Goal: Task Accomplishment & Management: Complete application form

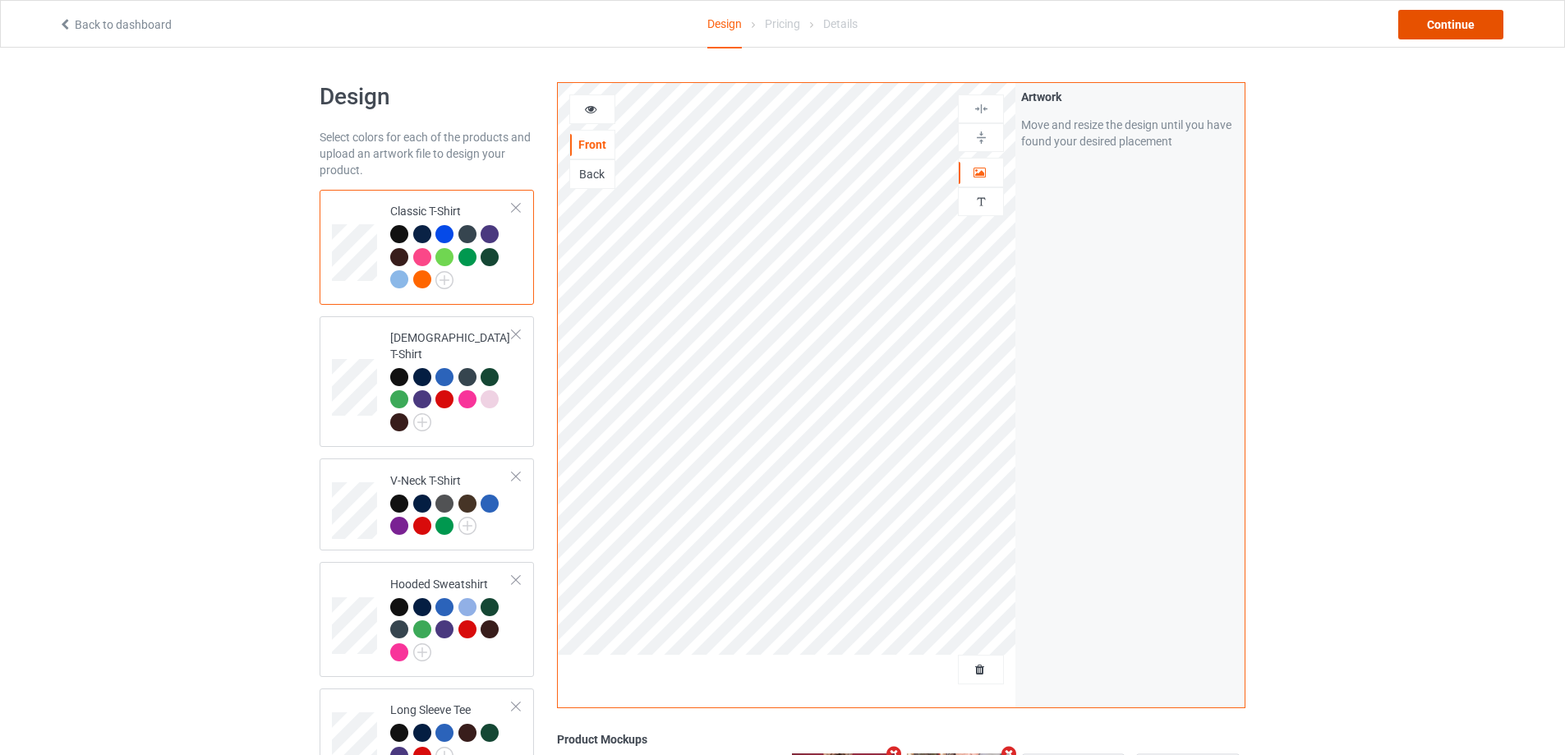
click at [1450, 19] on div "Continue" at bounding box center [1450, 25] width 105 height 30
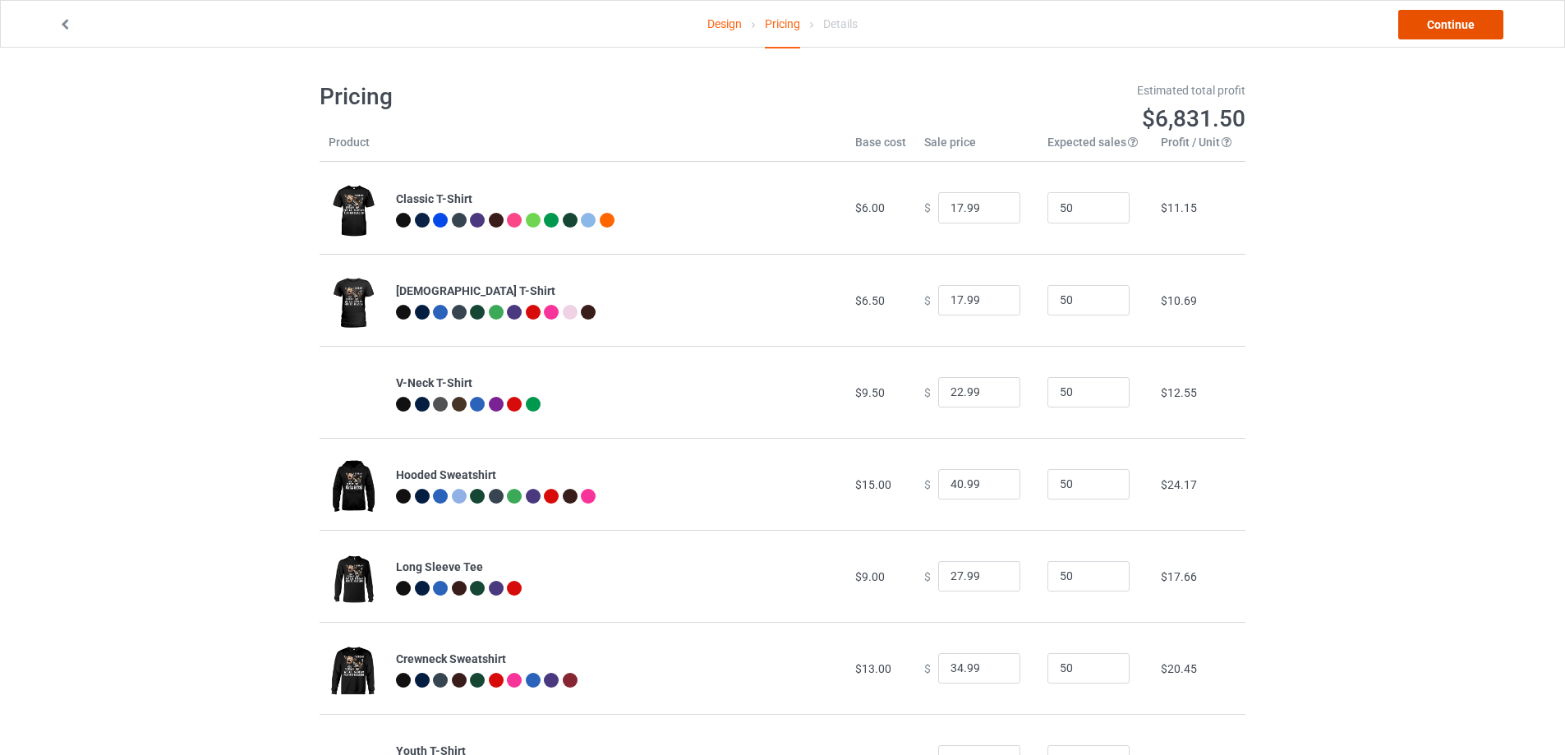
click at [1445, 27] on link "Continue" at bounding box center [1450, 25] width 105 height 30
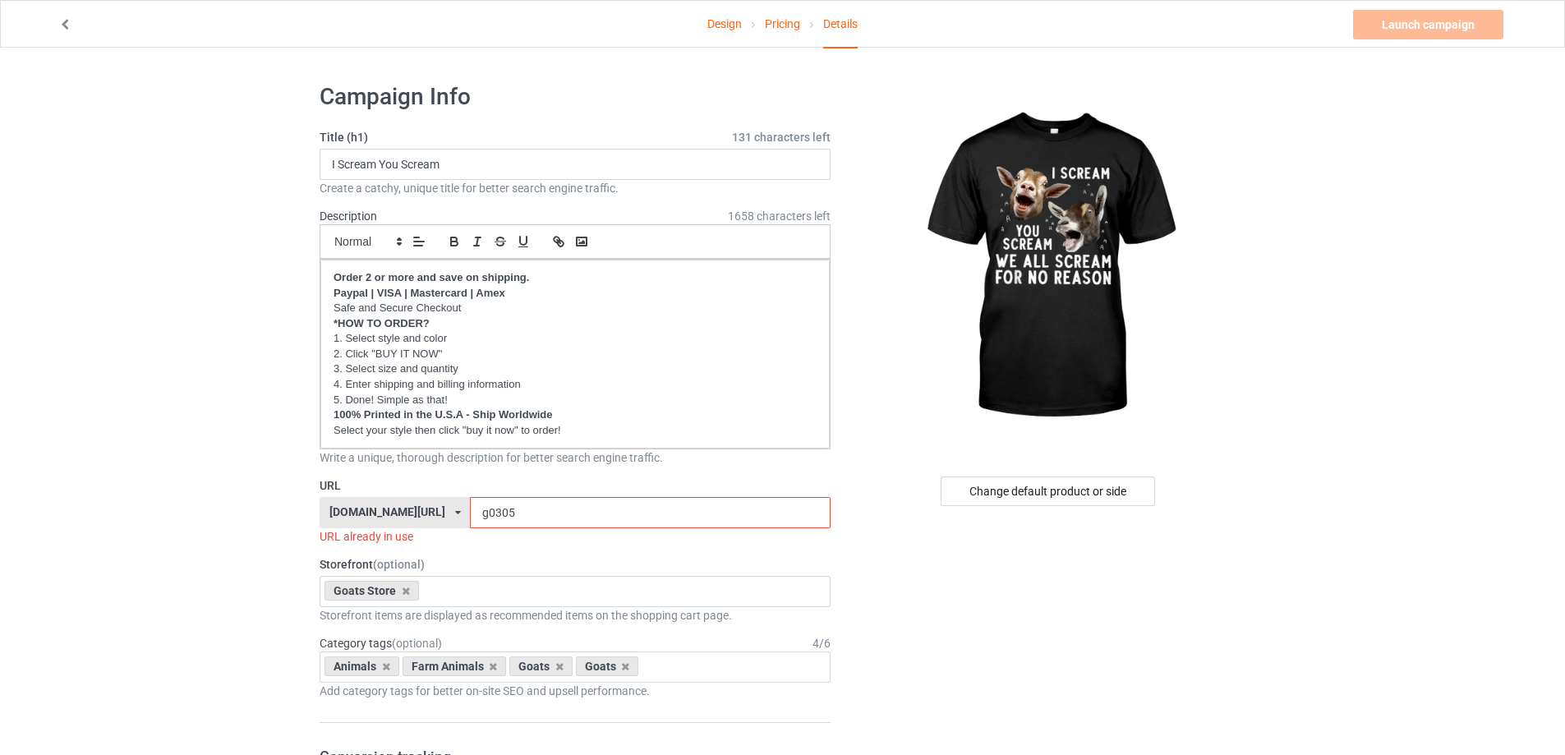
drag, startPoint x: 498, startPoint y: 519, endPoint x: 487, endPoint y: 516, distance: 11.2
click at [487, 516] on input "g0305" at bounding box center [650, 512] width 360 height 31
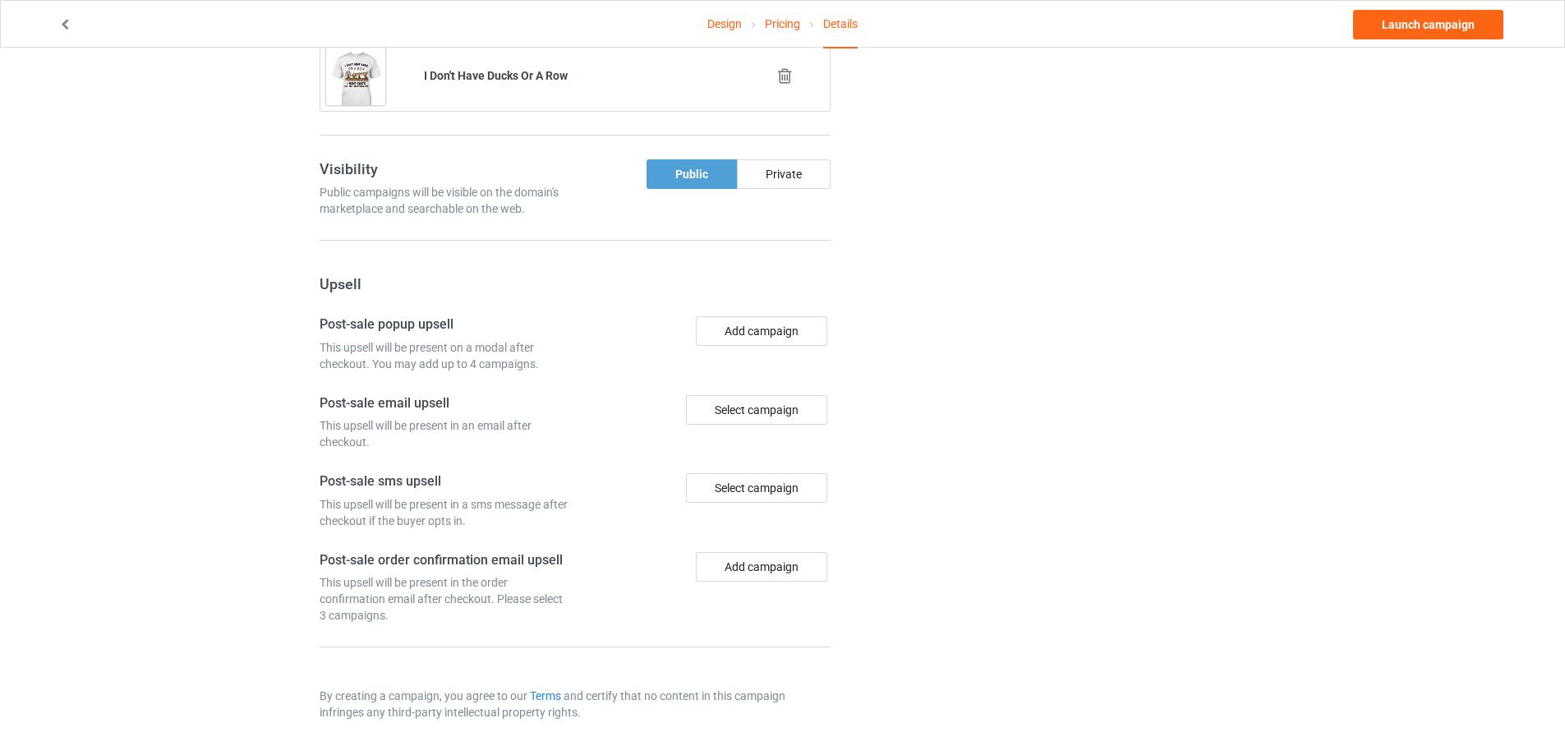
scroll to position [1027, 0]
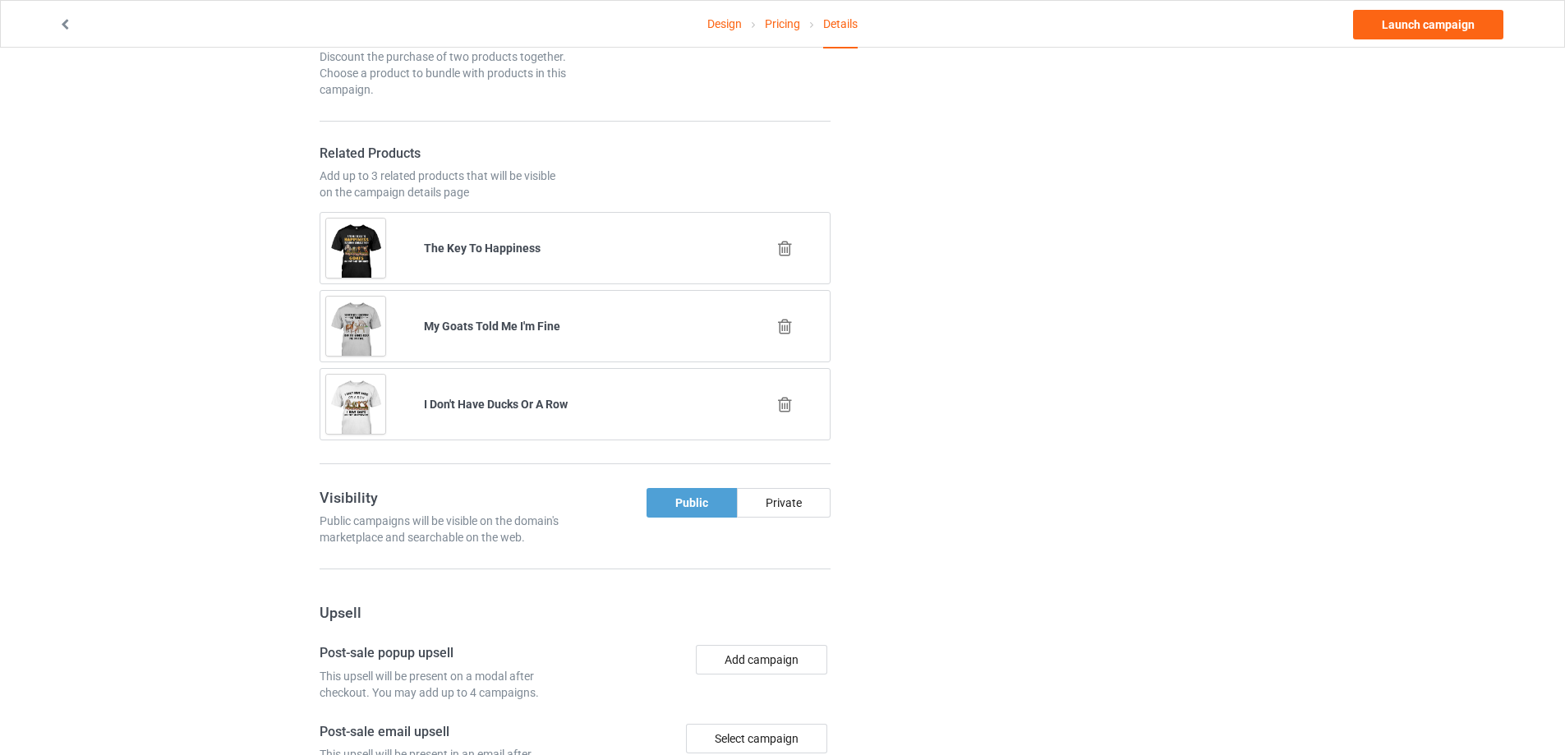
type input "g0306"
click at [779, 324] on icon at bounding box center [785, 326] width 21 height 17
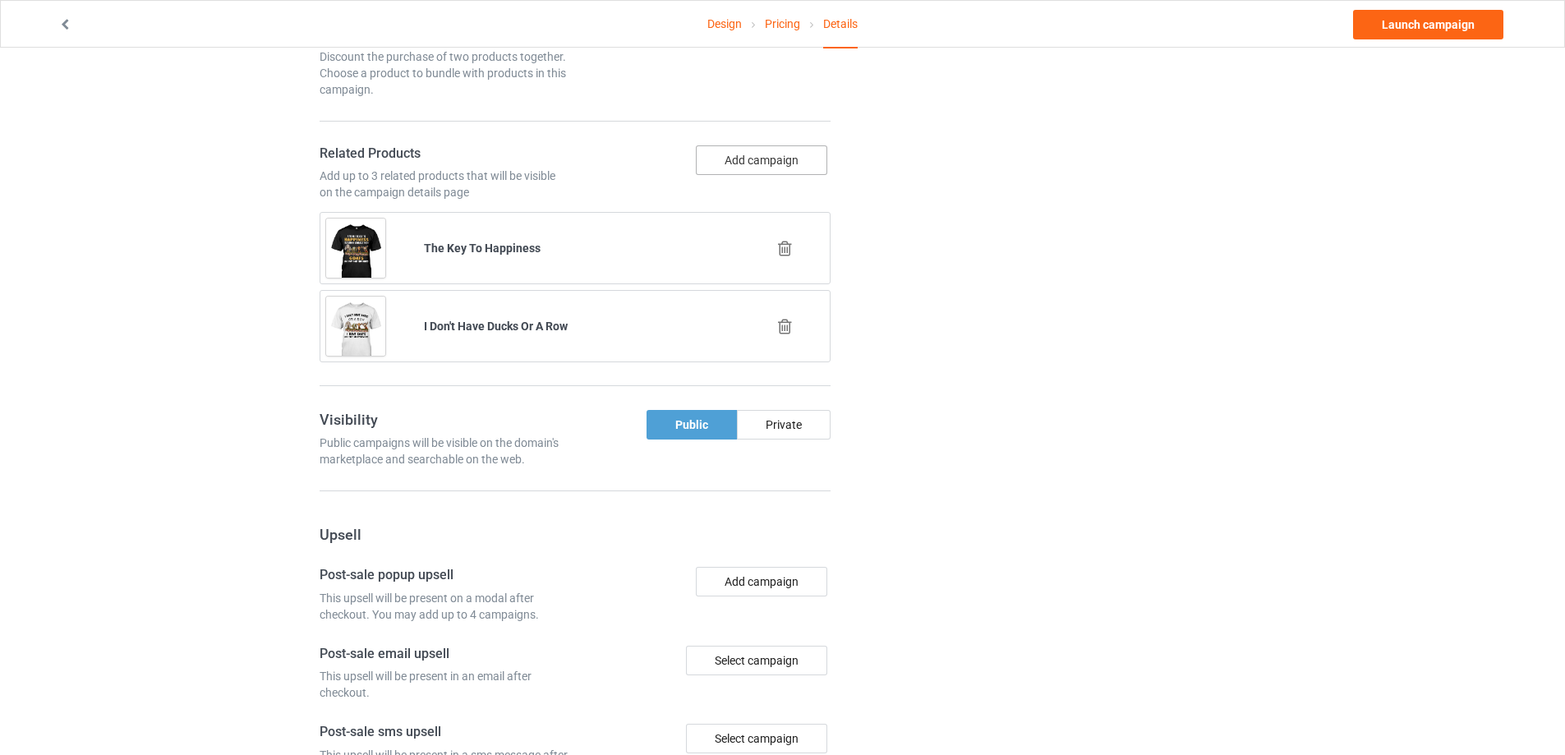
click at [745, 161] on button "Add campaign" at bounding box center [761, 160] width 131 height 30
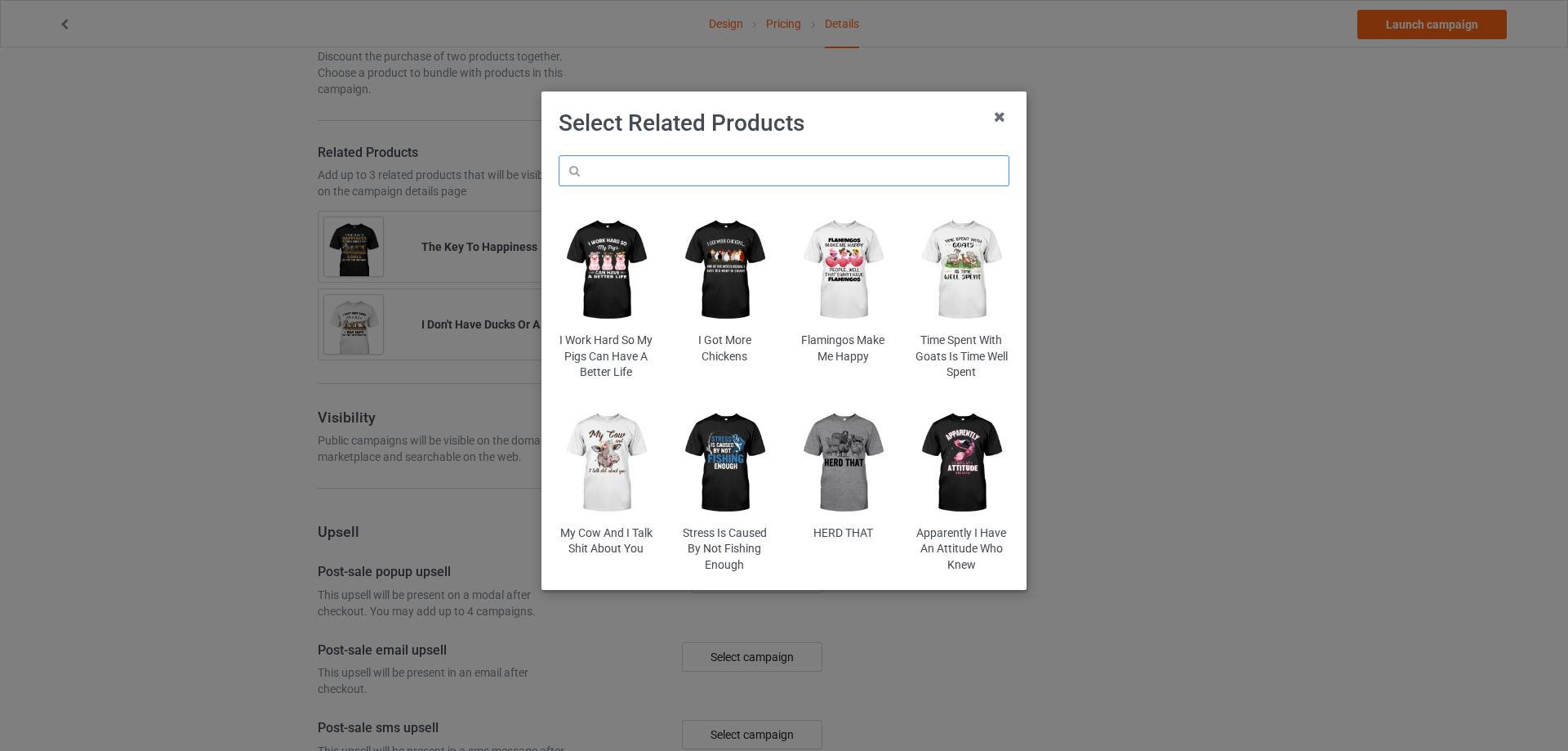
click at [657, 155] on input "text" at bounding box center [784, 170] width 450 height 31
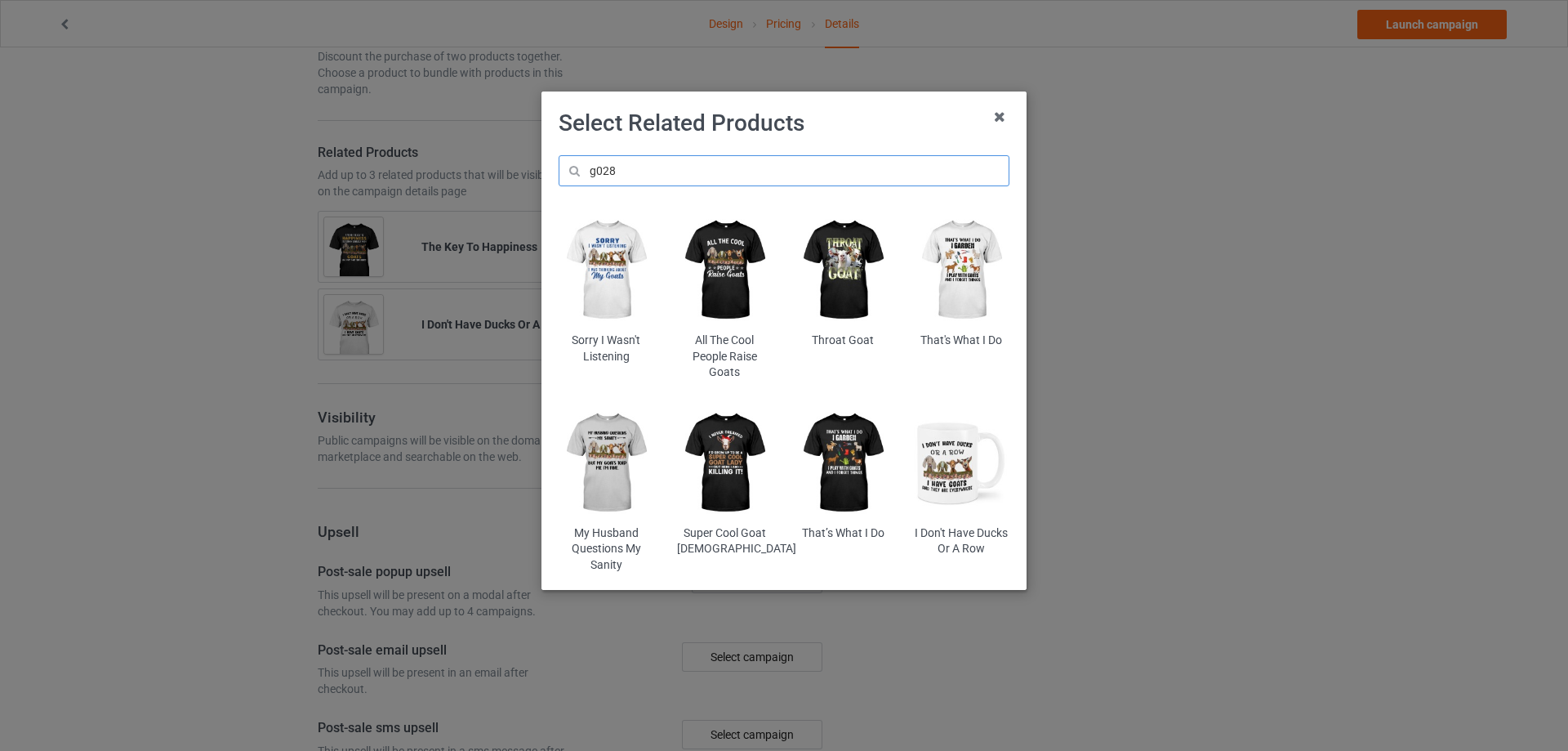
type input "g028"
click at [856, 464] on img at bounding box center [843, 464] width 95 height 119
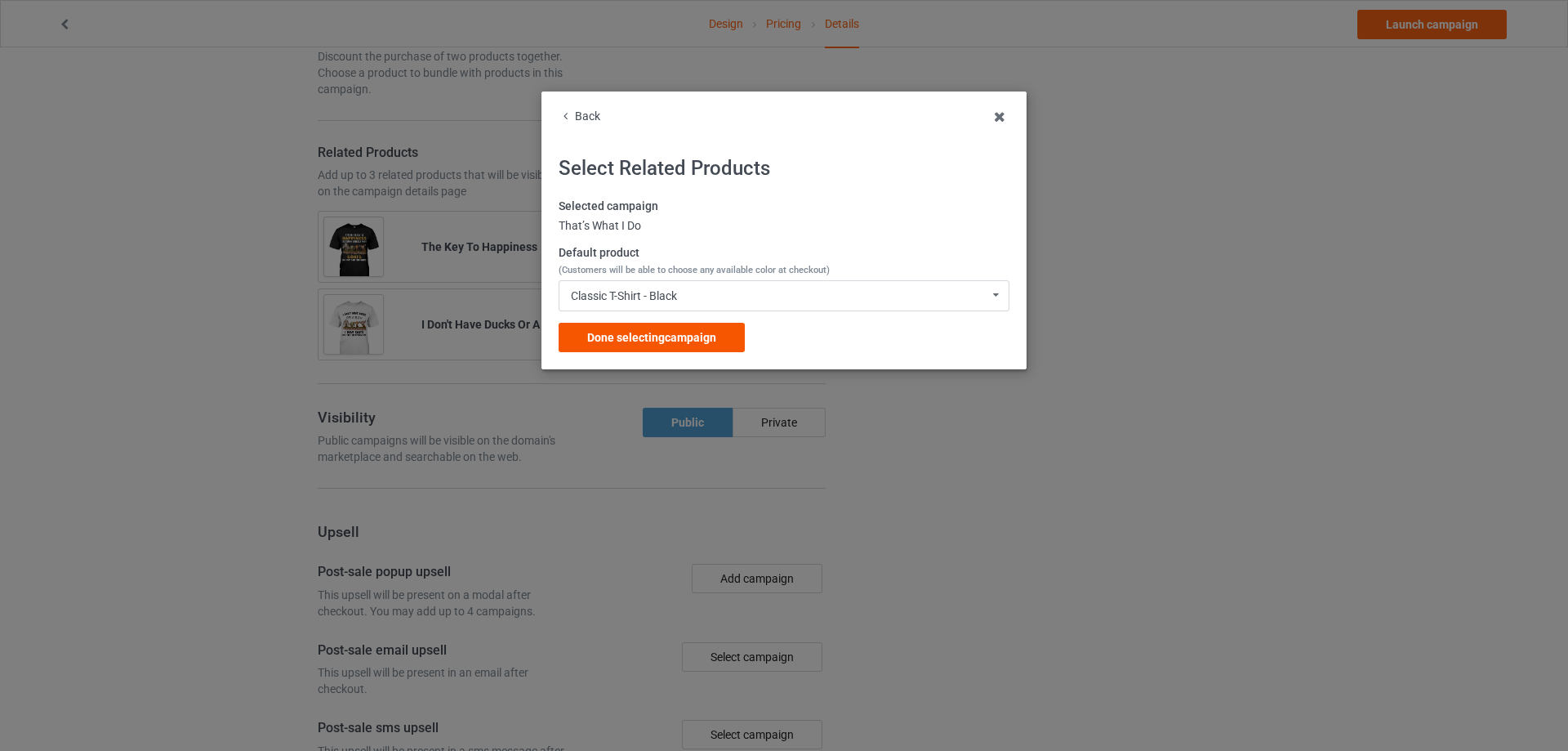
click at [634, 331] on span "Done selecting campaign" at bounding box center [652, 337] width 129 height 13
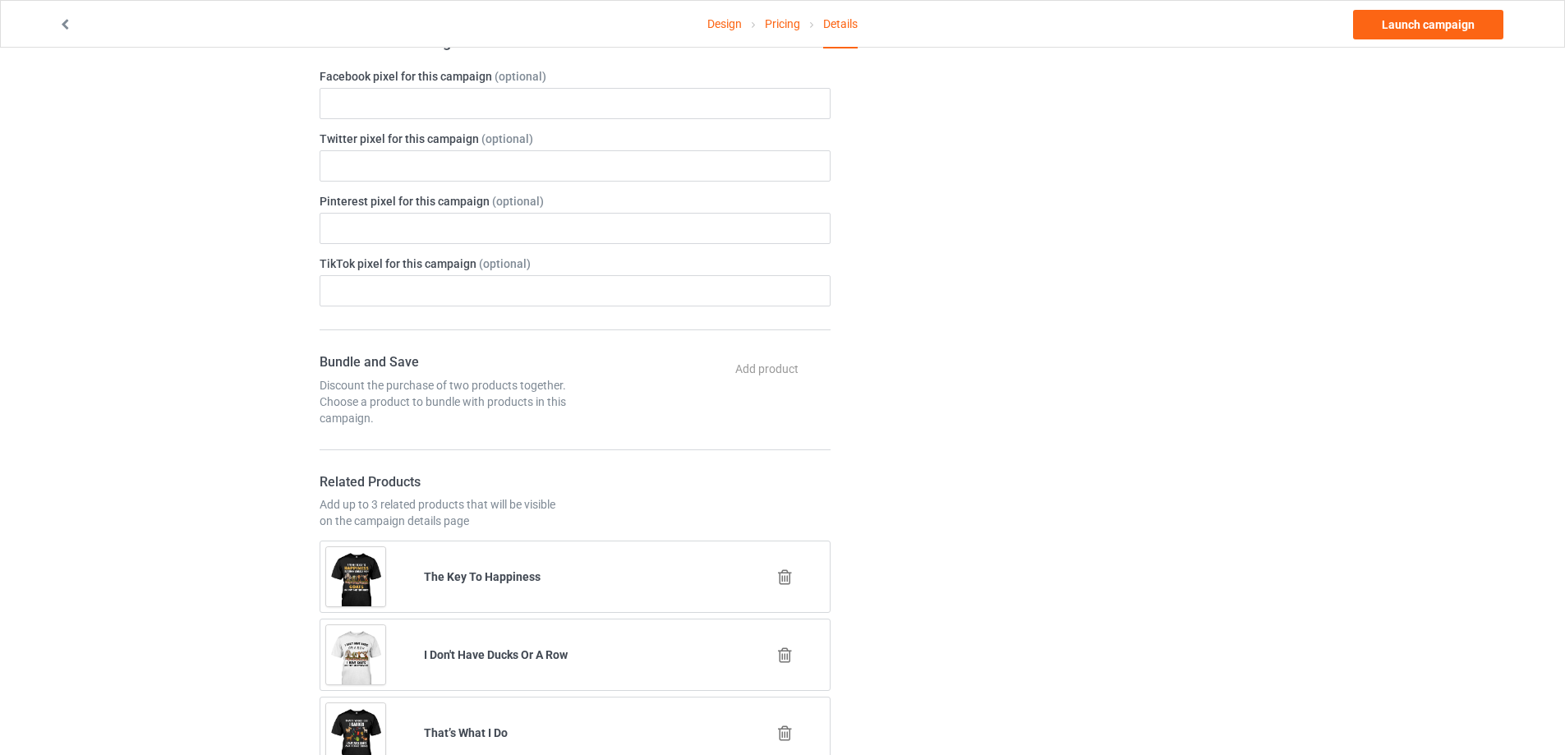
scroll to position [452, 0]
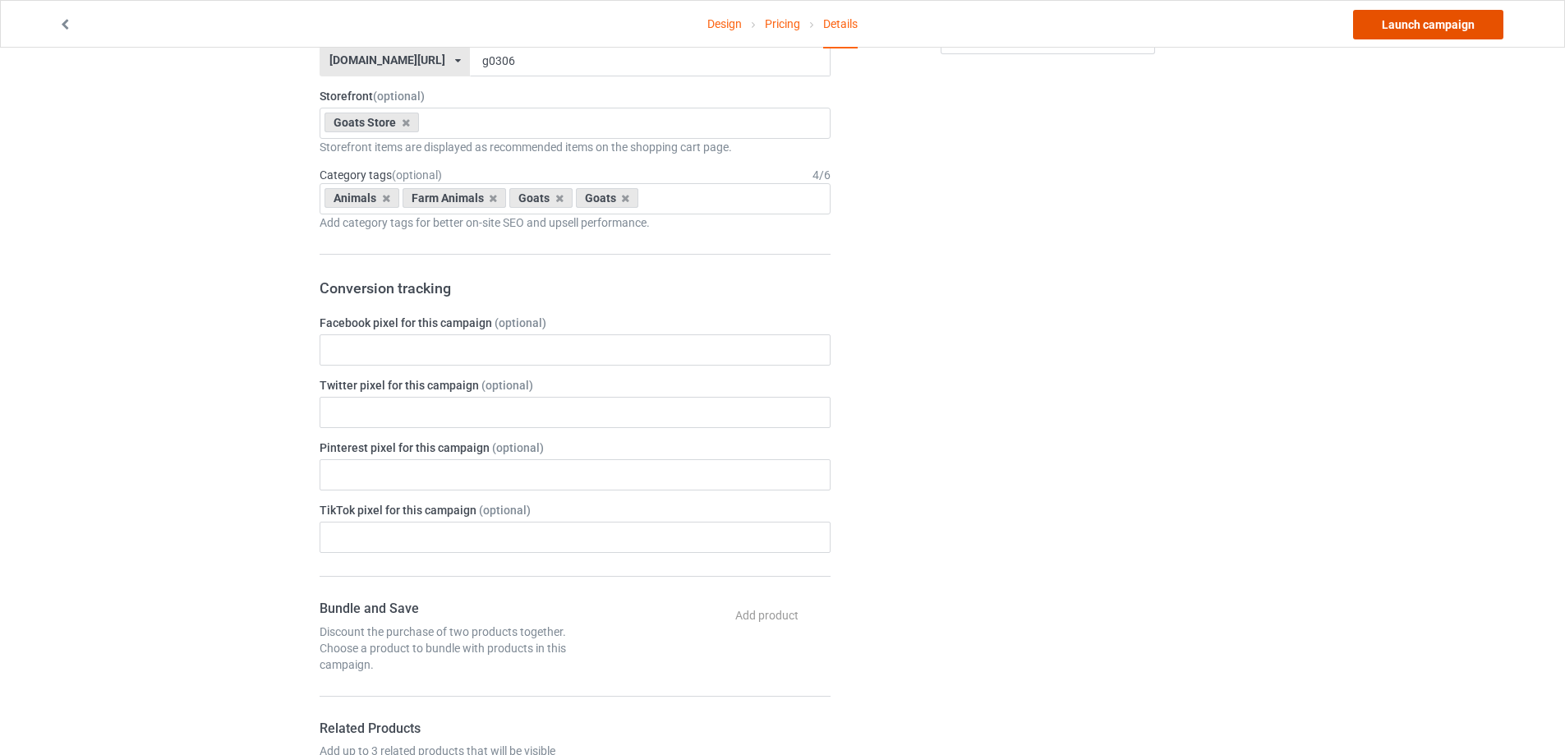
click at [1471, 14] on link "Launch campaign" at bounding box center [1428, 25] width 150 height 30
